Goal: Task Accomplishment & Management: Use online tool/utility

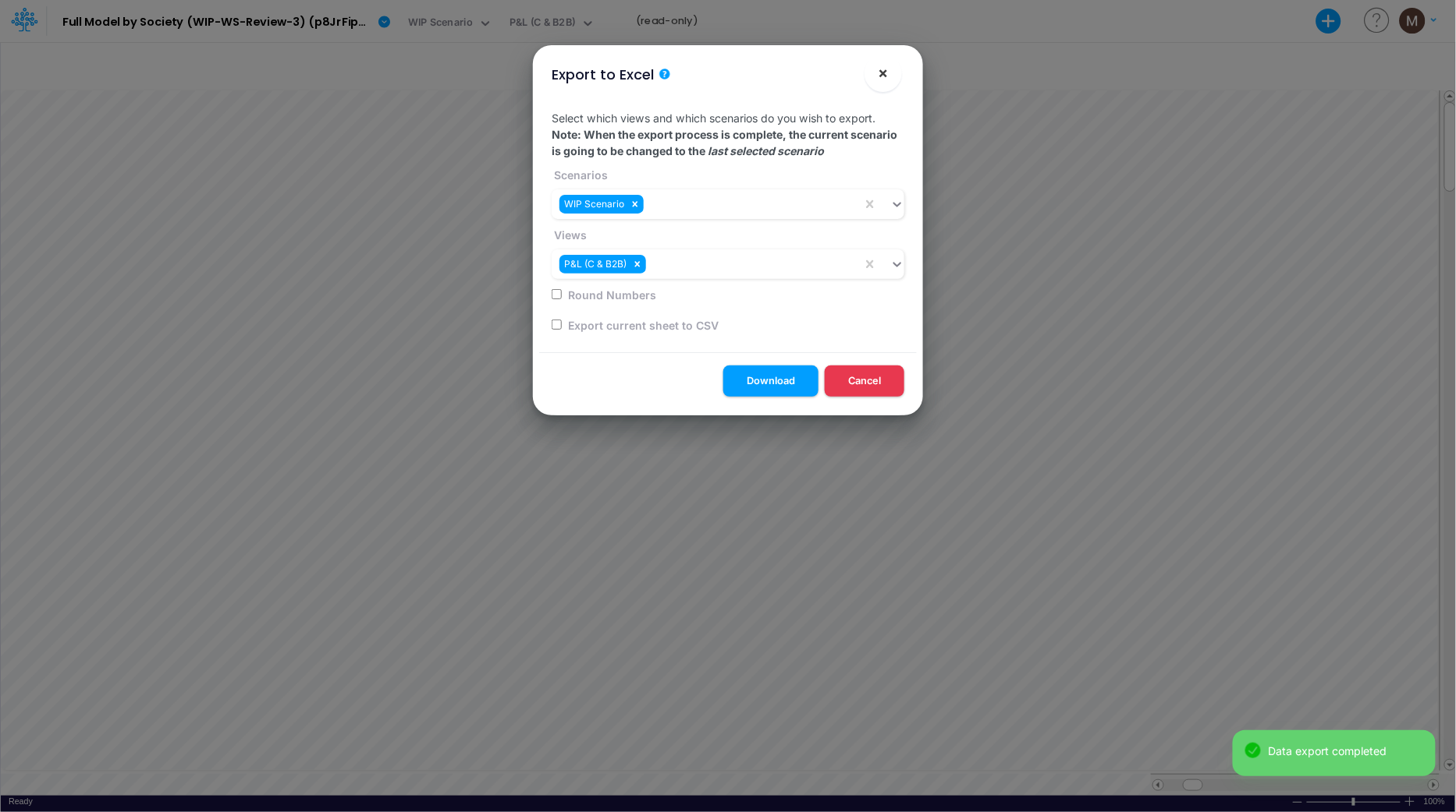
click at [883, 68] on span "×" at bounding box center [884, 72] width 10 height 19
